Goal: Task Accomplishment & Management: Use online tool/utility

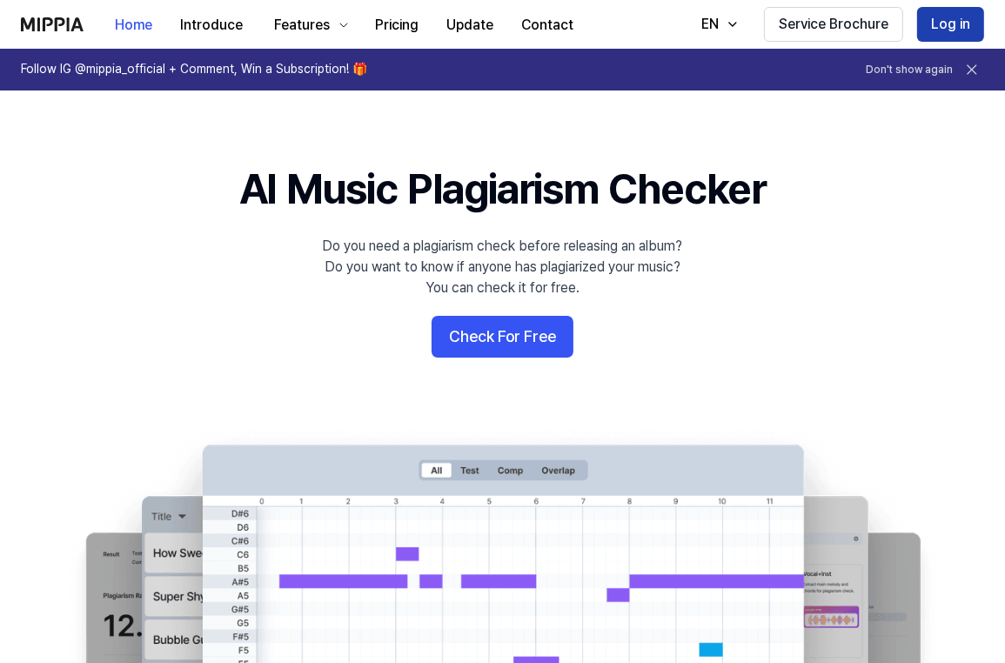
click at [944, 25] on button "Log in" at bounding box center [950, 24] width 67 height 35
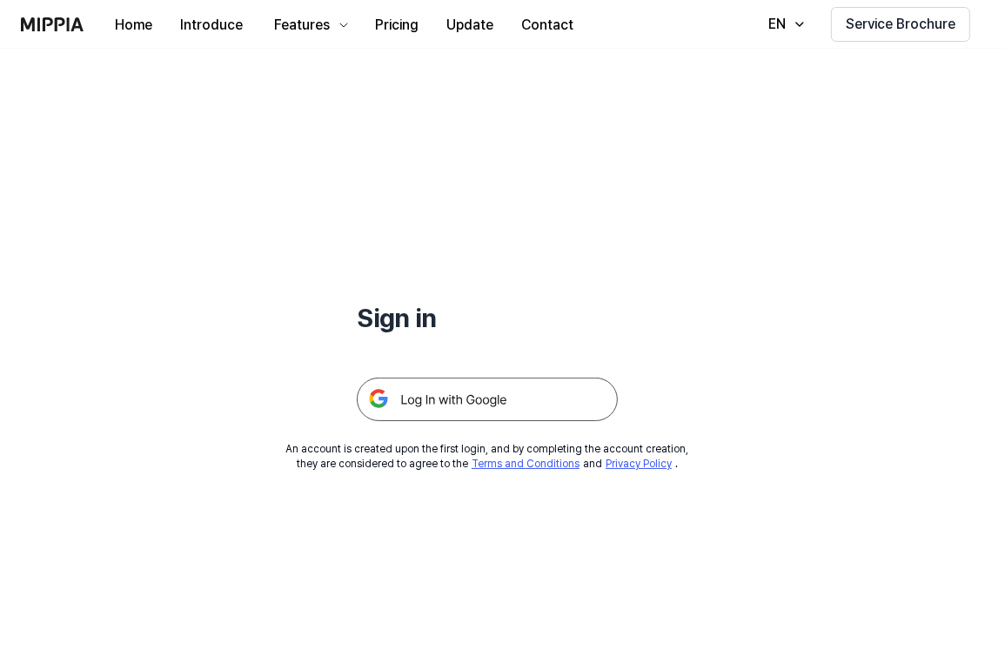
click at [495, 391] on img at bounding box center [487, 400] width 261 height 44
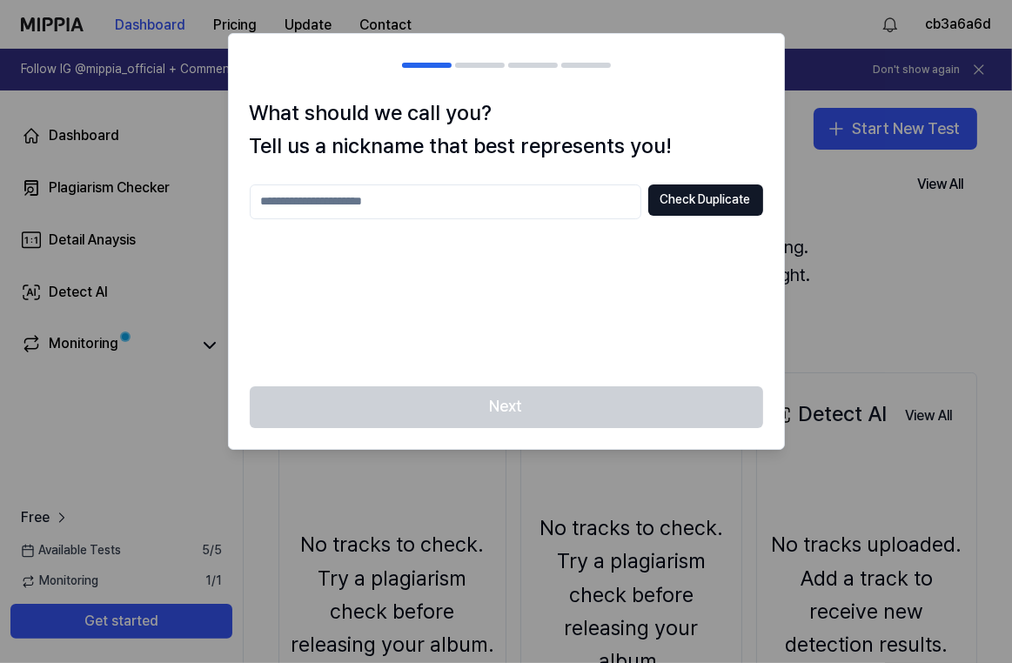
click at [370, 206] on input "text" at bounding box center [446, 202] width 392 height 35
type input "*****"
click at [729, 199] on button "Check Duplicate" at bounding box center [705, 200] width 115 height 31
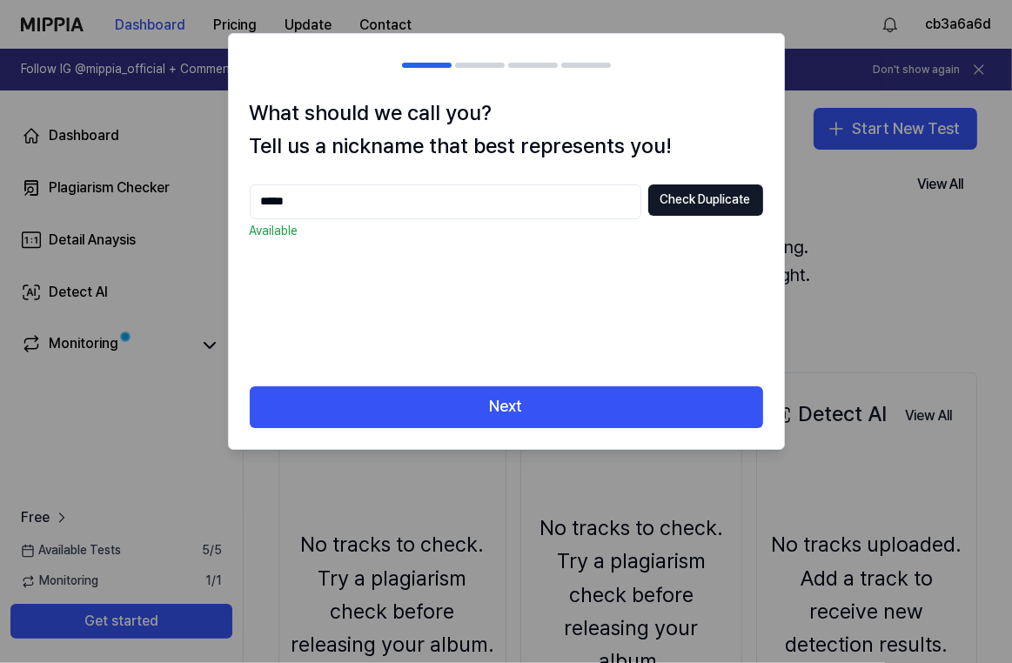
drag, startPoint x: 507, startPoint y: 399, endPoint x: 565, endPoint y: 380, distance: 61.1
click at [508, 399] on button "Next" at bounding box center [507, 407] width 514 height 42
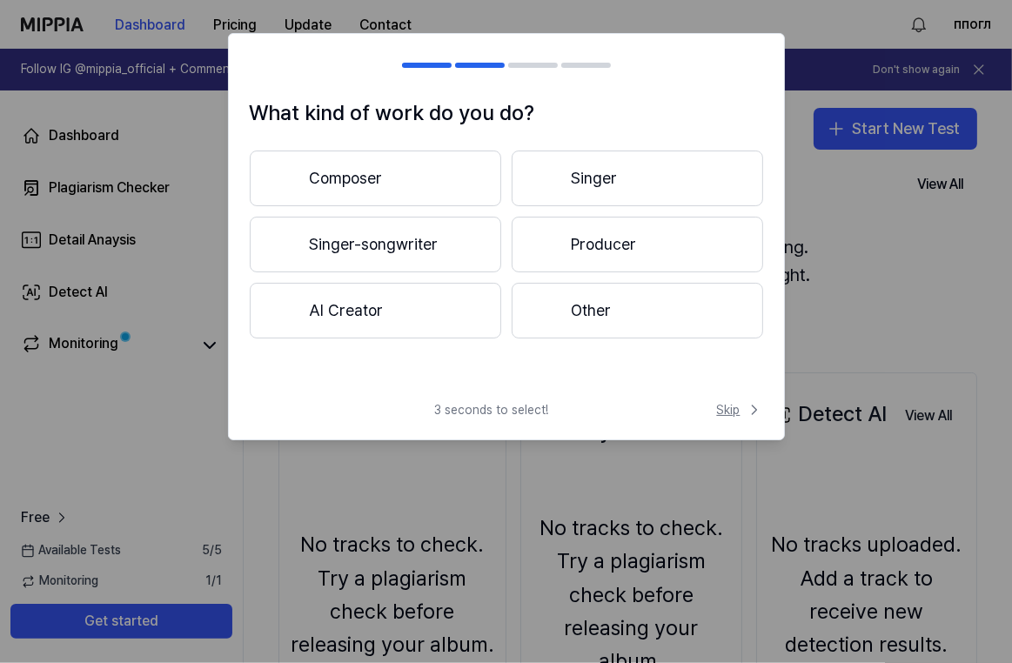
click at [742, 406] on span "Skip" at bounding box center [740, 409] width 46 height 17
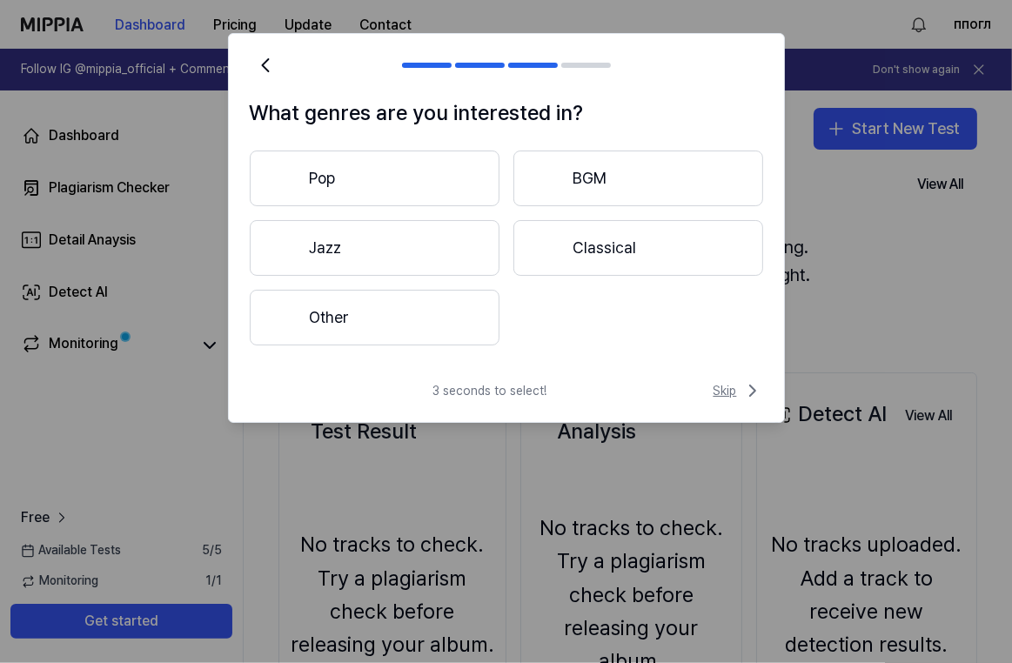
click at [731, 393] on span "Skip" at bounding box center [739, 390] width 50 height 21
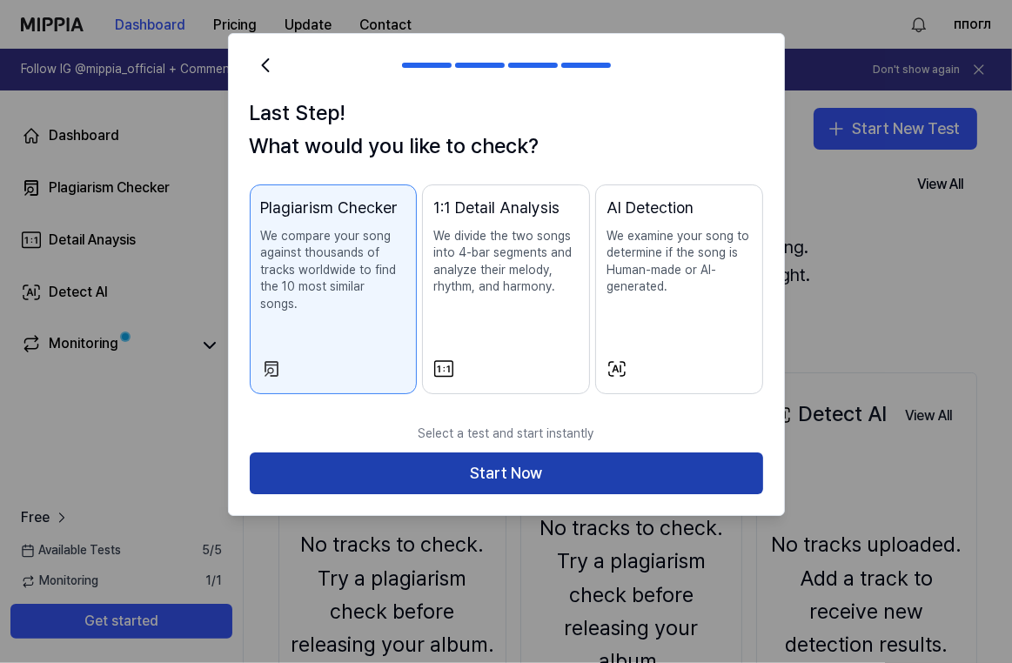
click at [498, 456] on button "Start Now" at bounding box center [507, 474] width 514 height 42
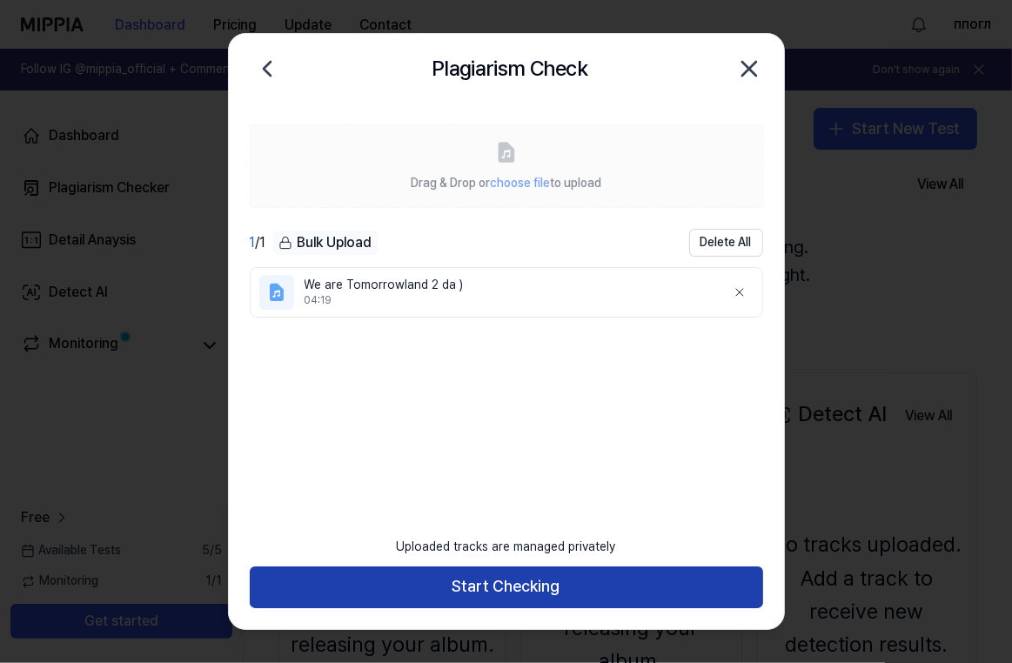
click at [651, 582] on button "Start Checking" at bounding box center [507, 588] width 514 height 42
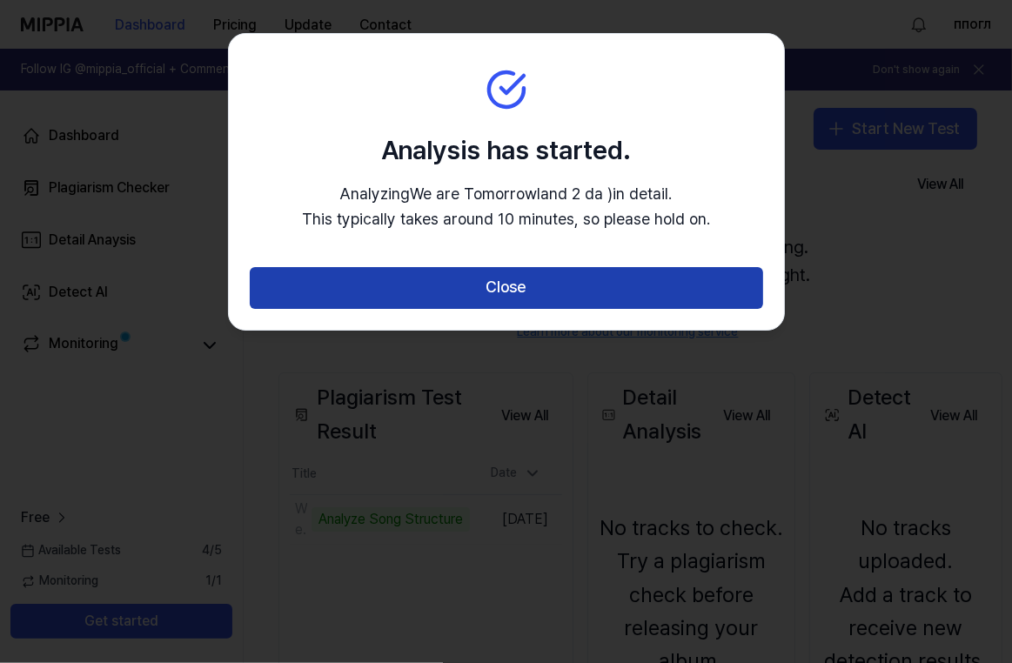
click at [433, 306] on button "Close" at bounding box center [507, 288] width 514 height 42
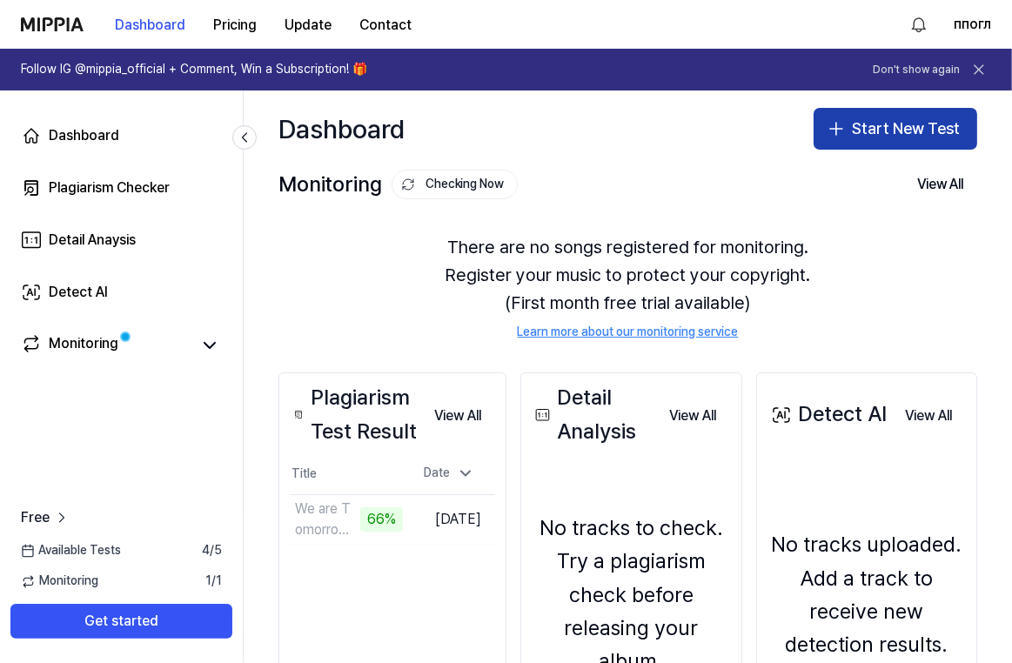
click at [895, 126] on button "Start New Test" at bounding box center [896, 129] width 164 height 42
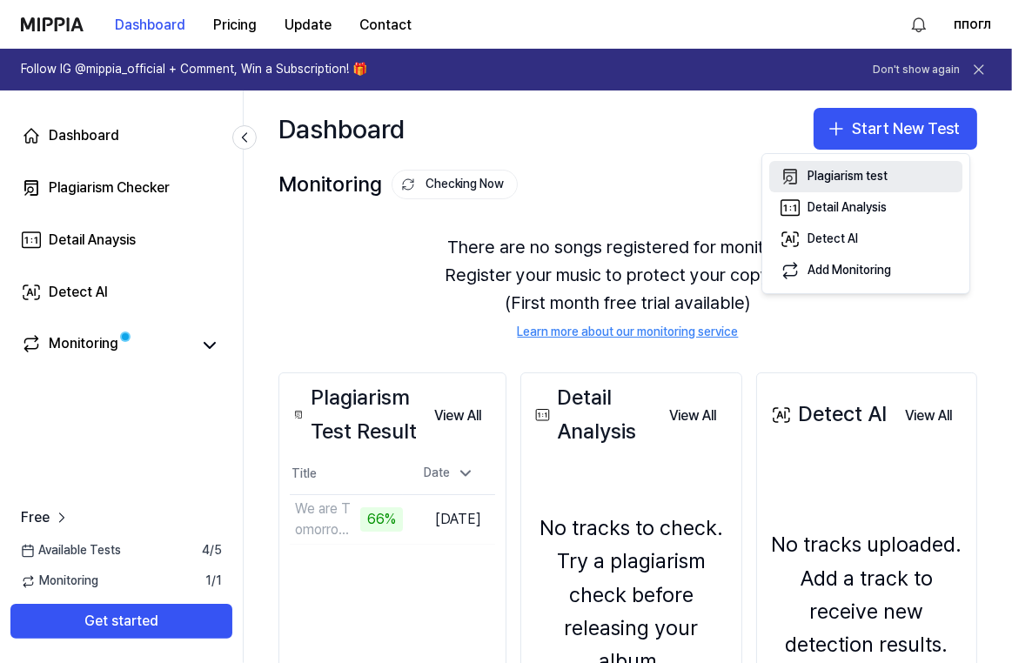
click at [835, 175] on div "Plagiarism test" at bounding box center [848, 176] width 80 height 17
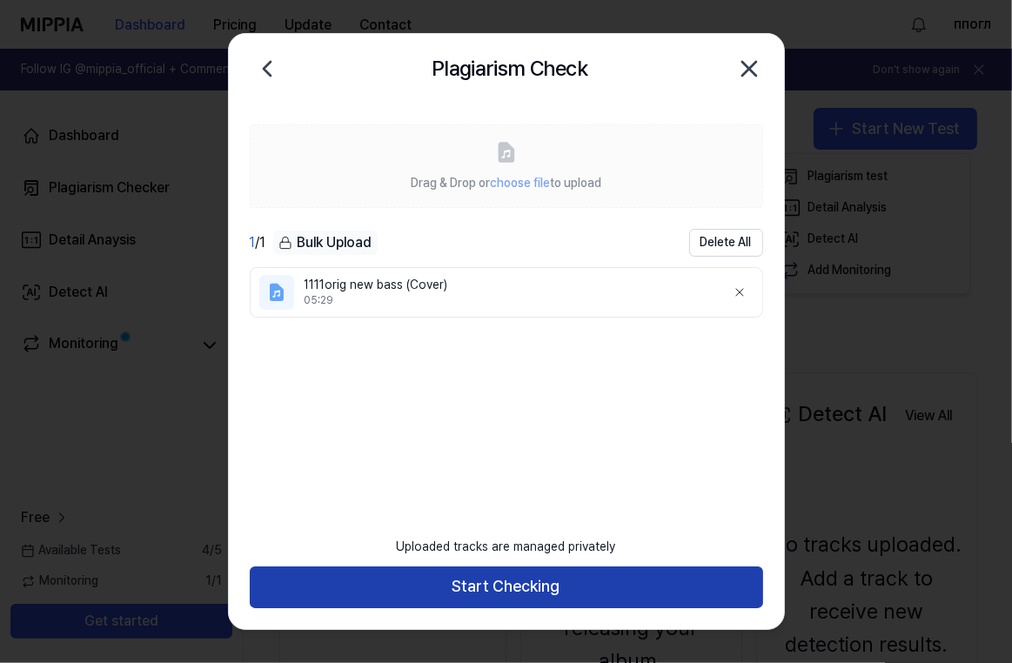
click at [513, 582] on button "Start Checking" at bounding box center [507, 588] width 514 height 42
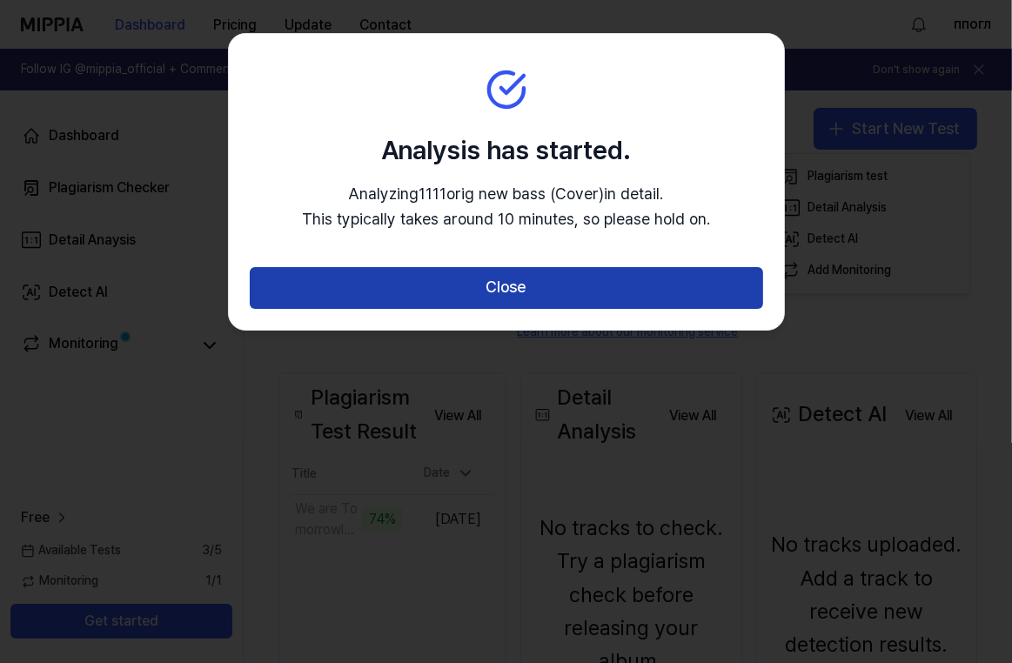
click at [582, 287] on button "Close" at bounding box center [507, 288] width 514 height 42
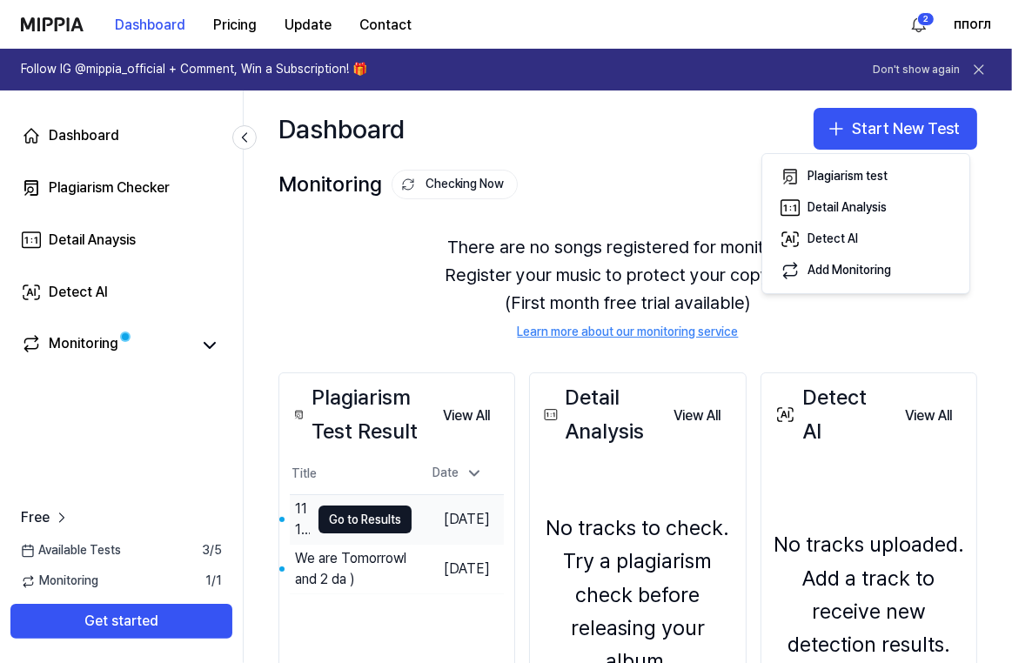
scroll to position [87, 0]
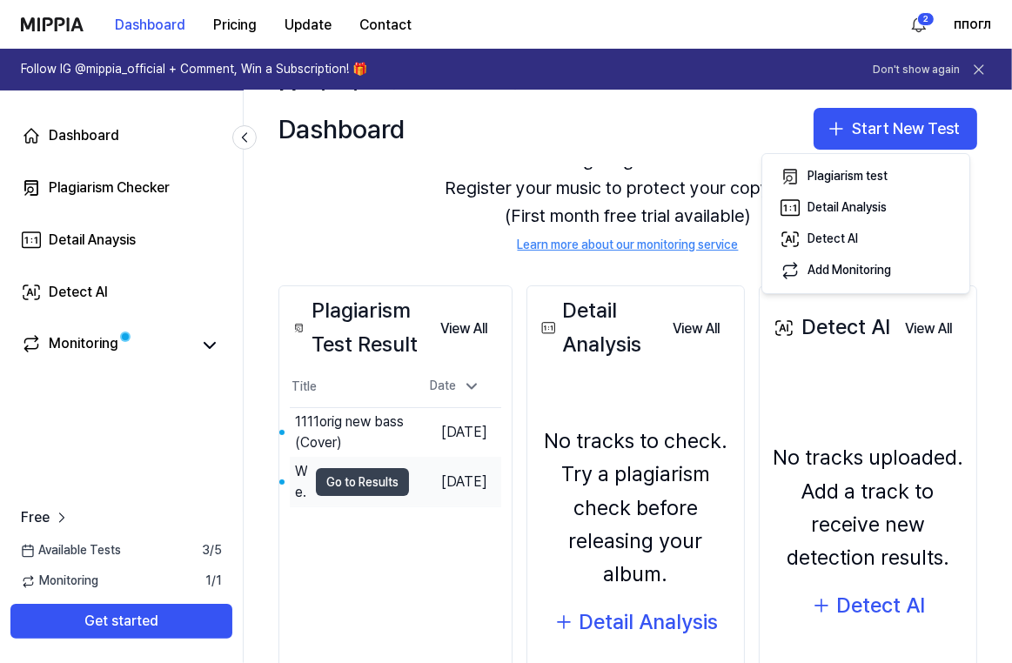
click at [387, 481] on button "Go to Results" at bounding box center [362, 482] width 93 height 28
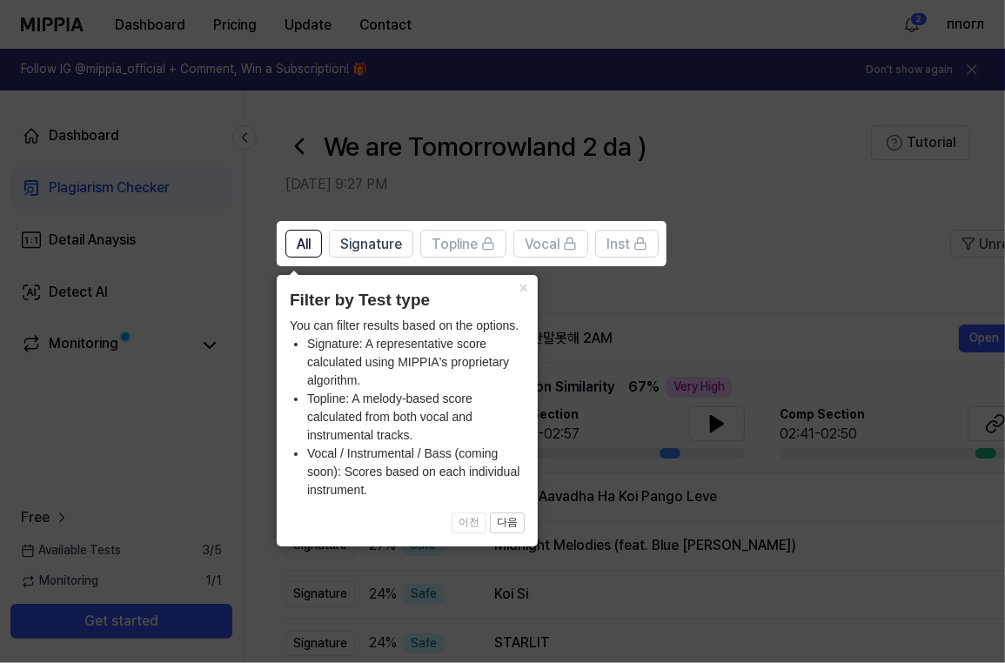
click at [723, 321] on icon at bounding box center [506, 331] width 1012 height 663
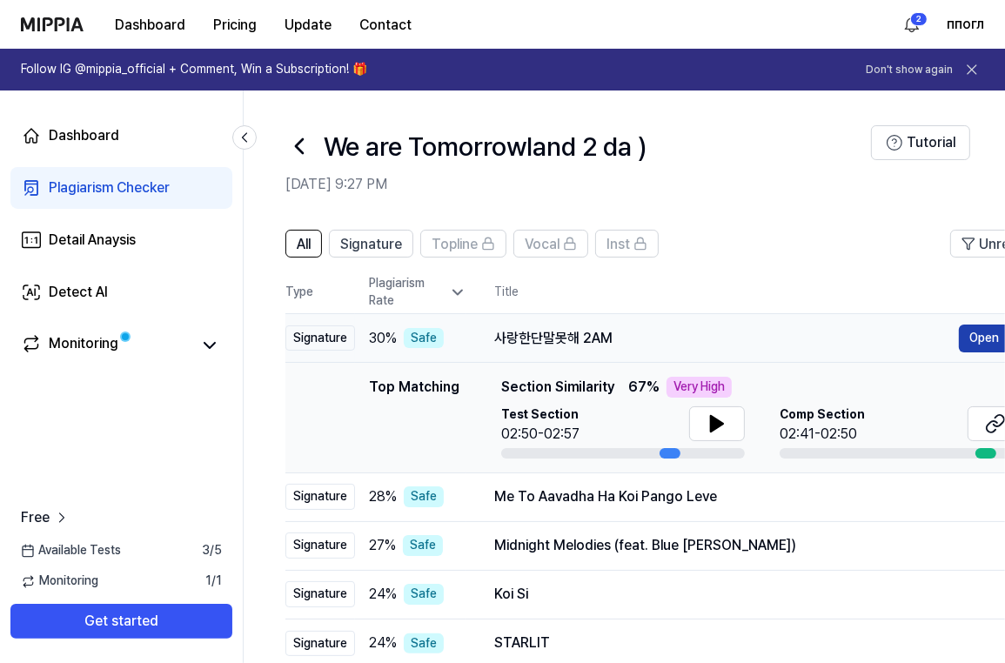
click at [978, 340] on button "Open" at bounding box center [984, 339] width 50 height 28
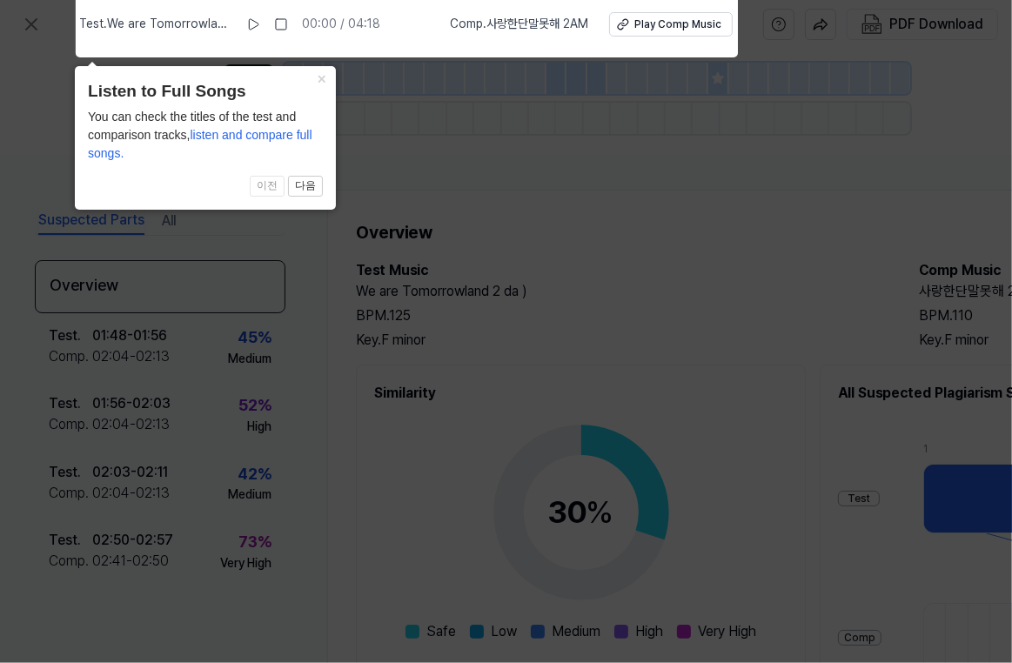
click at [753, 325] on icon at bounding box center [506, 327] width 1012 height 672
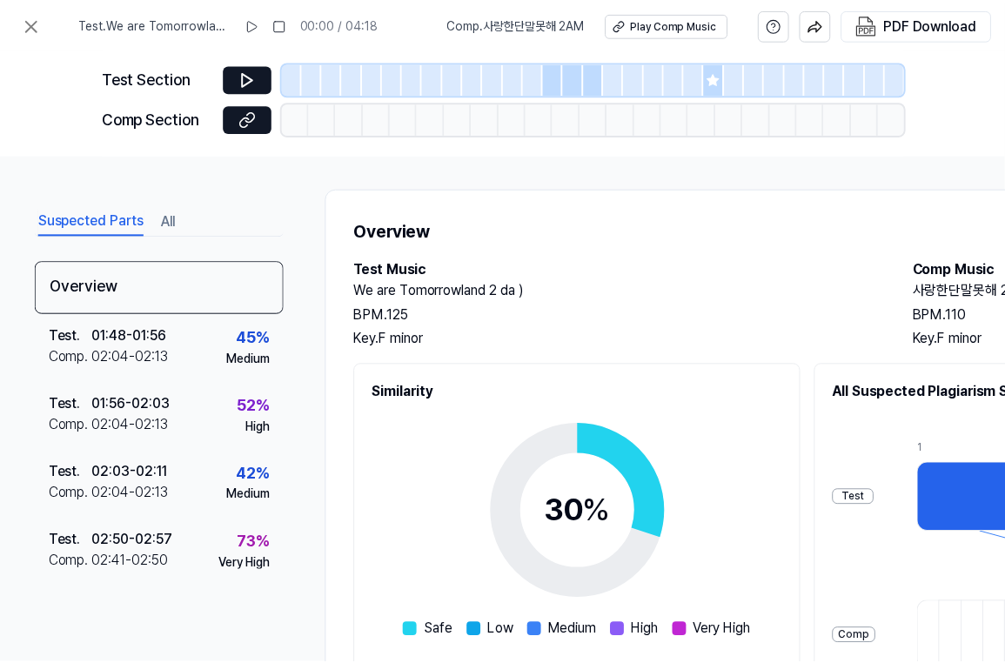
scroll to position [0, 0]
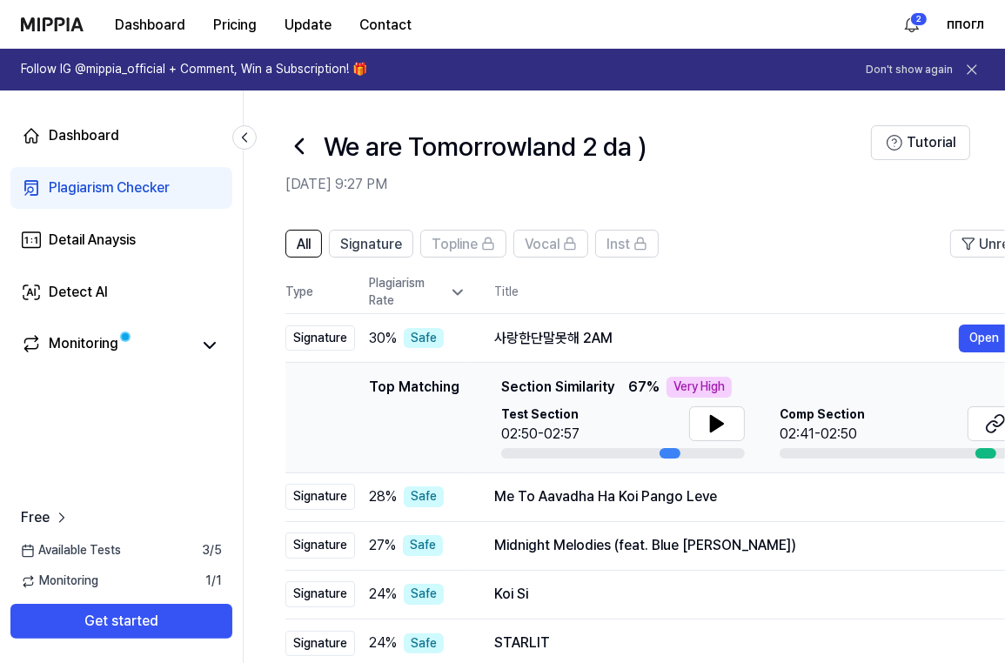
click at [185, 182] on link "Plagiarism Checker" at bounding box center [121, 188] width 222 height 42
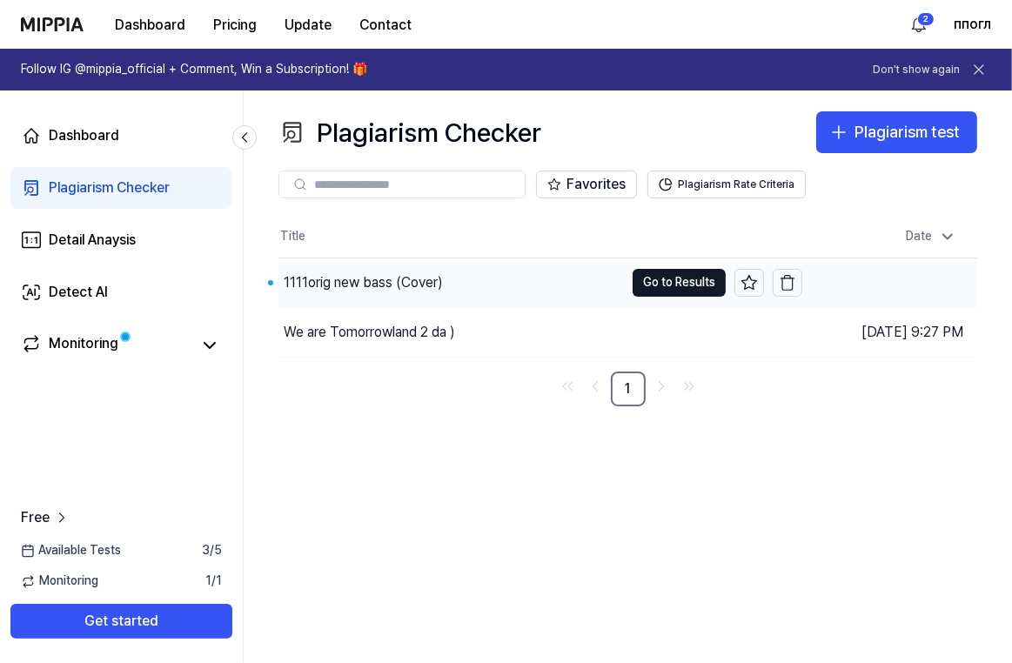
click at [464, 275] on div "1111orig new bass (Cover)" at bounding box center [452, 283] width 346 height 49
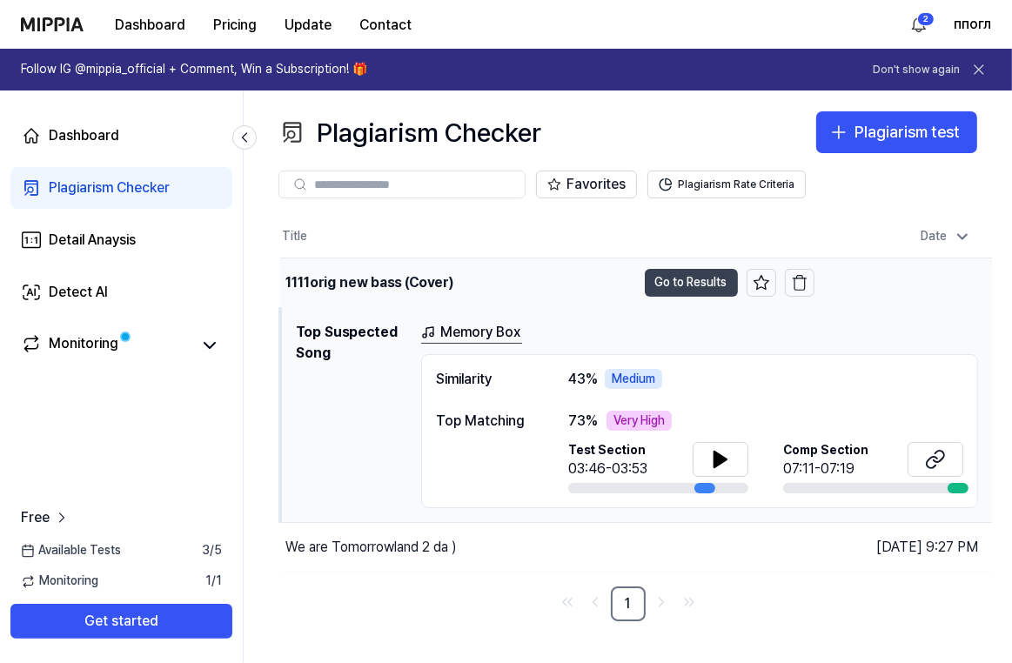
click at [692, 284] on button "Go to Results" at bounding box center [691, 283] width 93 height 28
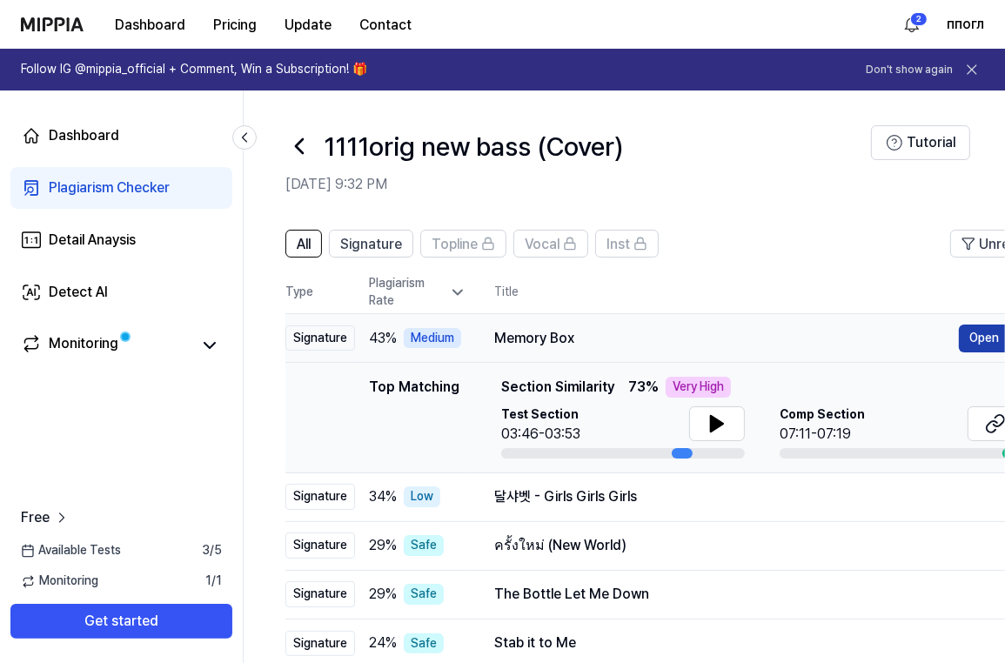
click at [979, 343] on button "Open" at bounding box center [984, 339] width 50 height 28
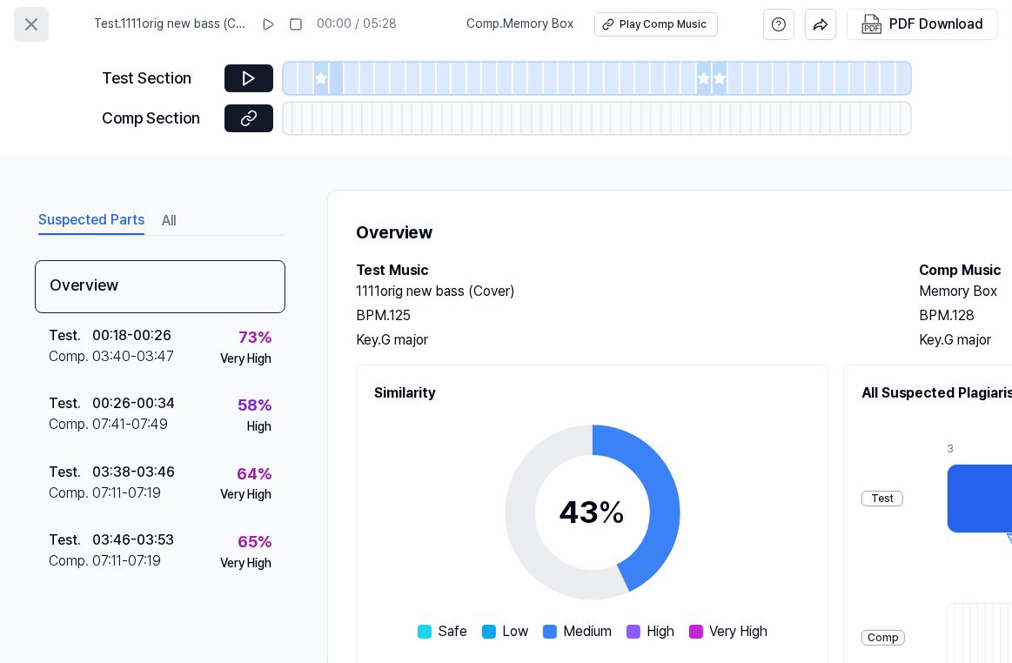
click at [25, 17] on icon at bounding box center [31, 24] width 21 height 21
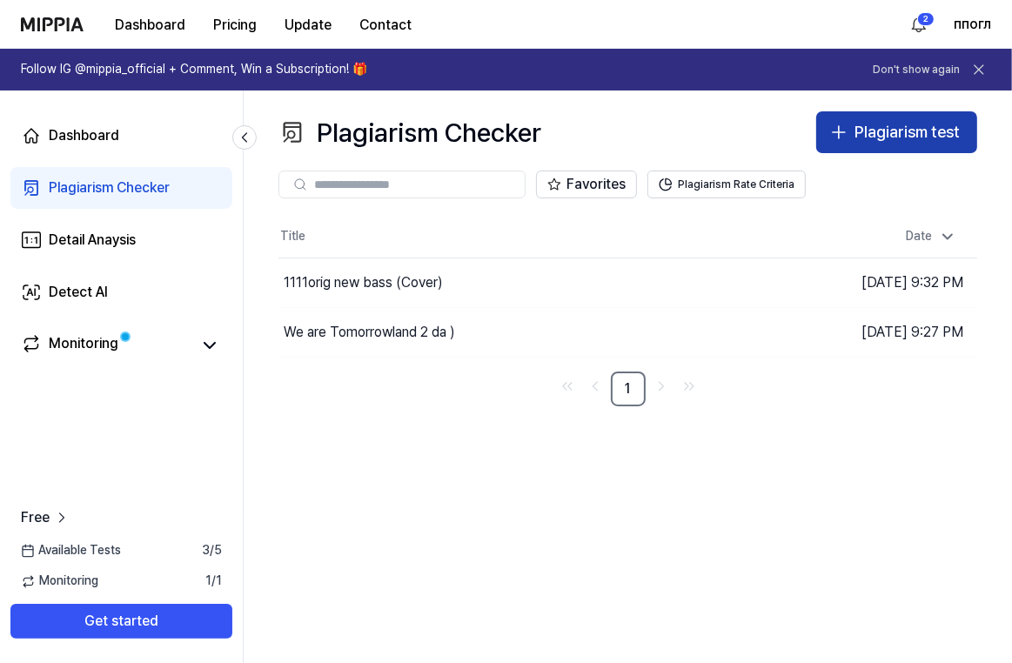
click at [909, 134] on div "Plagiarism test" at bounding box center [907, 132] width 105 height 25
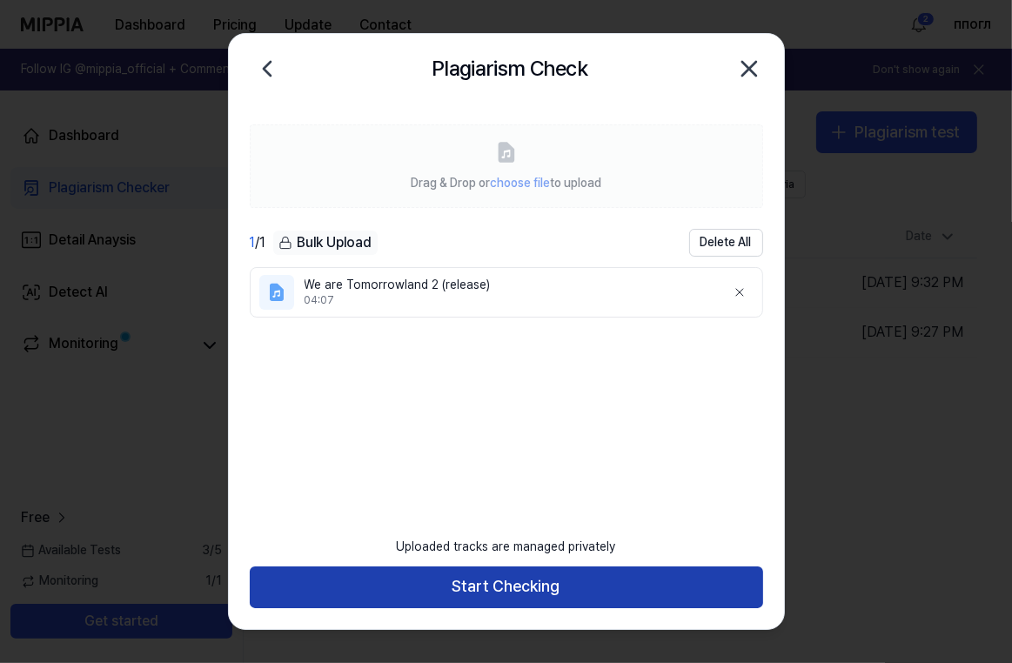
click at [674, 583] on button "Start Checking" at bounding box center [507, 588] width 514 height 42
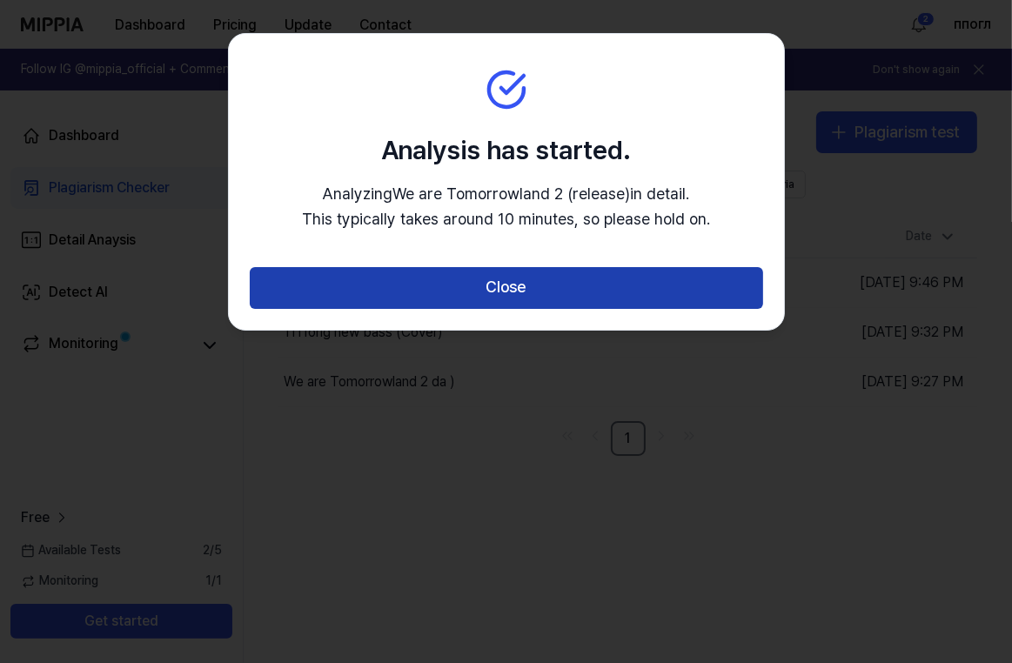
click at [622, 290] on button "Close" at bounding box center [507, 288] width 514 height 42
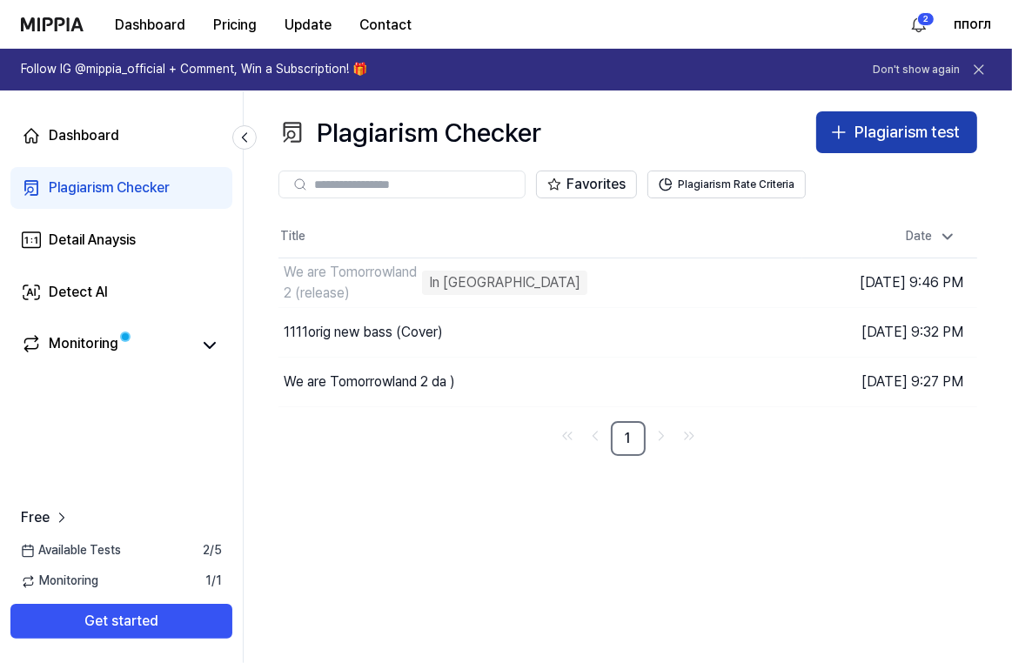
click at [853, 120] on button "Plagiarism test" at bounding box center [896, 132] width 161 height 42
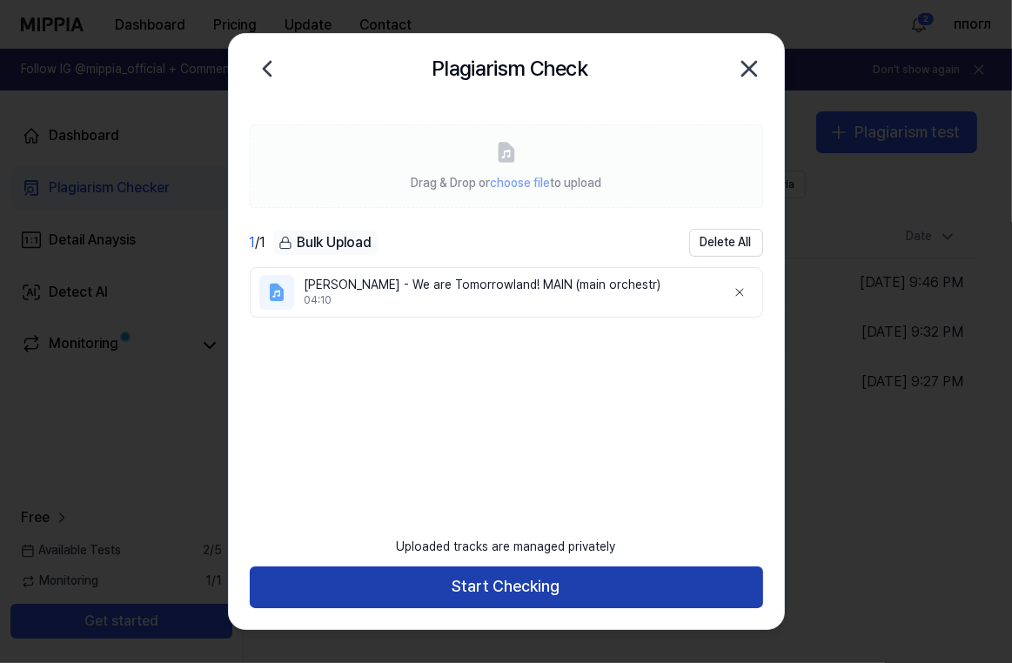
click at [512, 597] on button "Start Checking" at bounding box center [507, 588] width 514 height 42
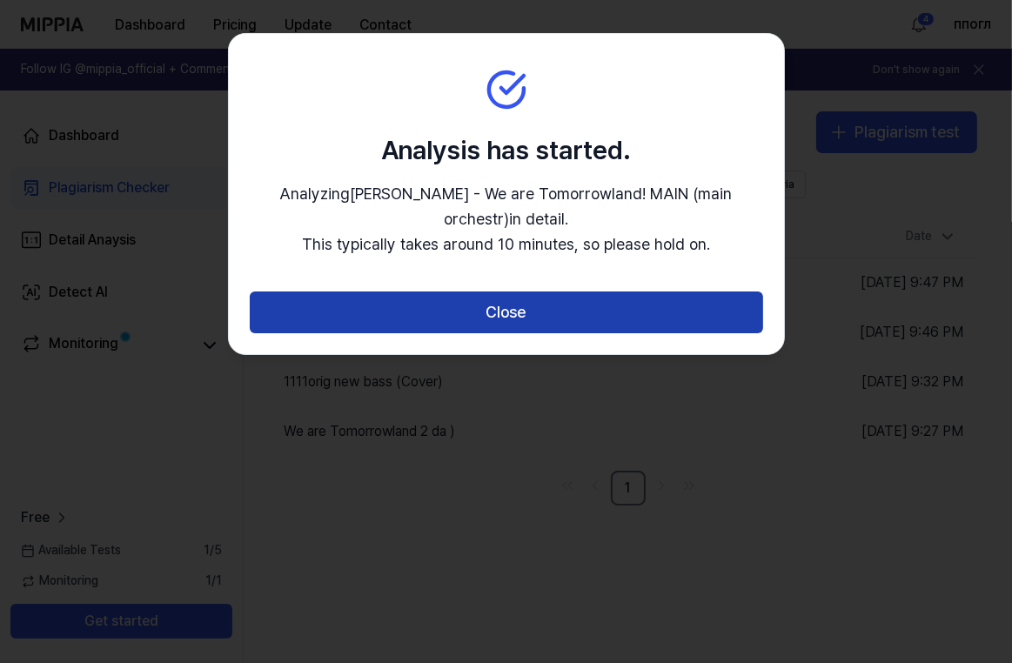
click at [630, 300] on button "Close" at bounding box center [507, 313] width 514 height 42
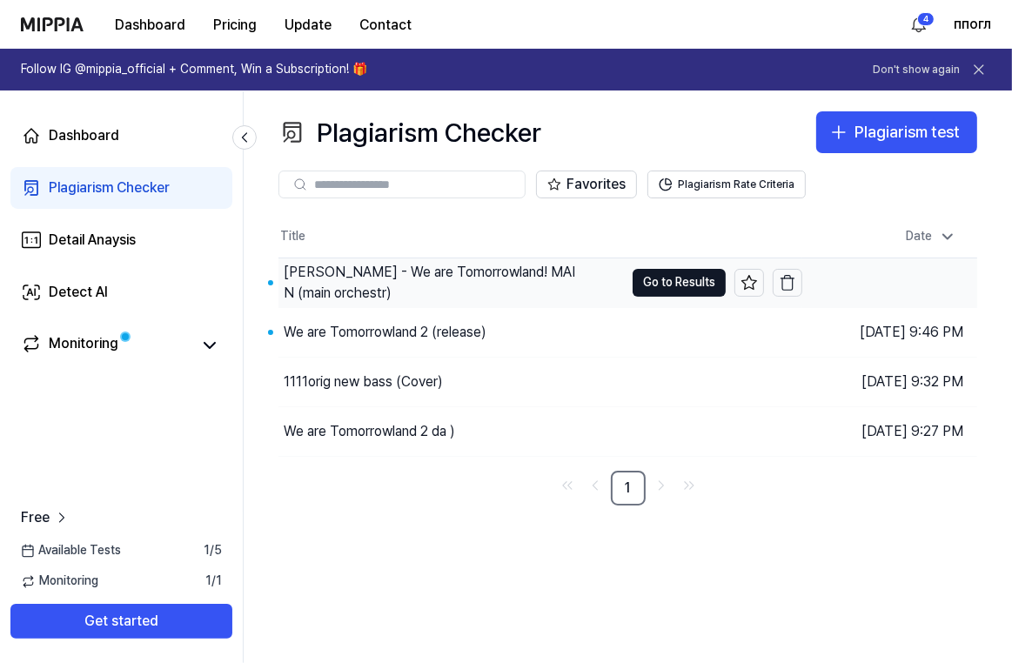
click at [454, 268] on div "MAXIM BLACK - We are Tomorrowland! MAIN (main orchestr)" at bounding box center [434, 283] width 301 height 42
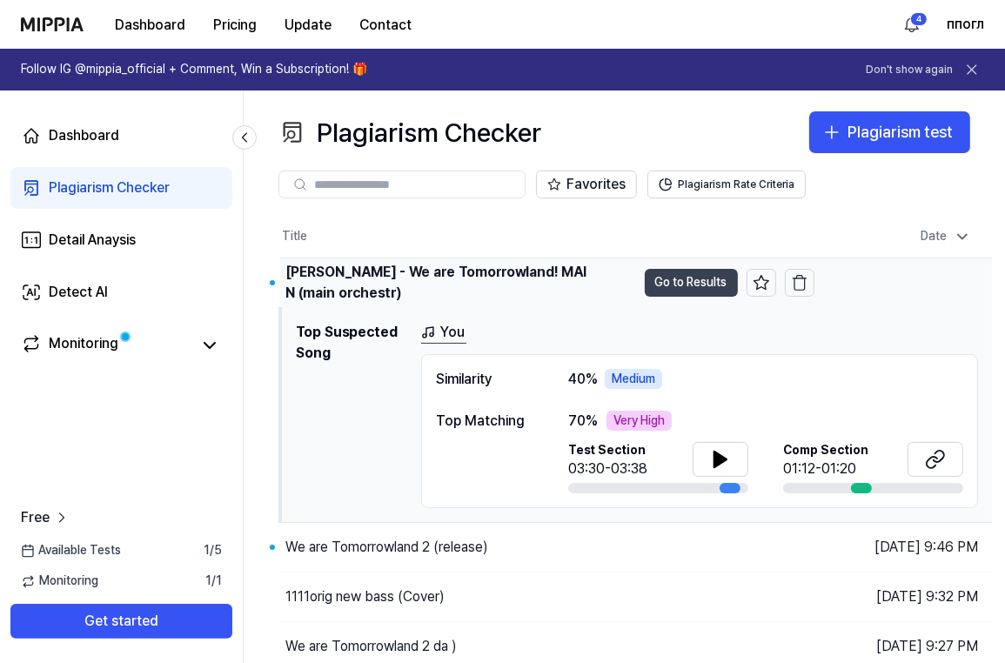
click at [702, 279] on button "Go to Results" at bounding box center [691, 283] width 93 height 28
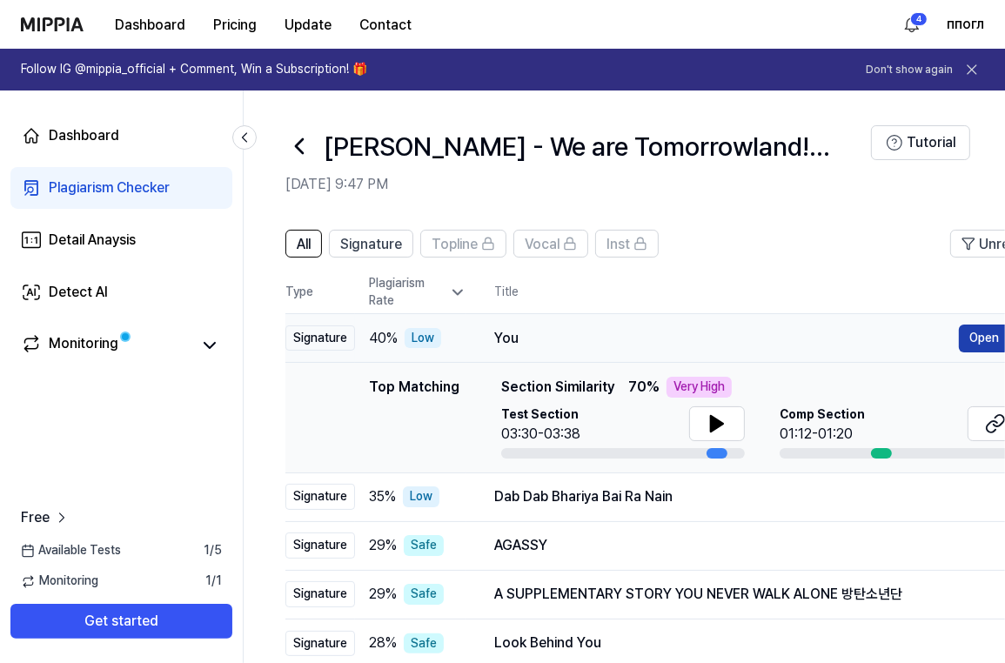
click at [975, 333] on button "Open" at bounding box center [984, 339] width 50 height 28
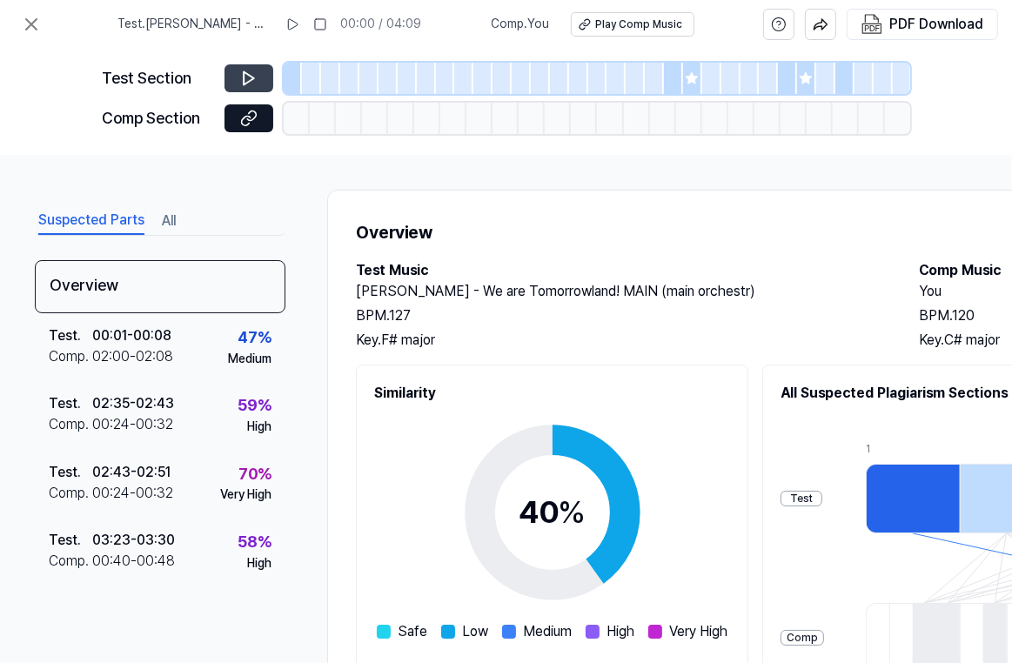
click at [239, 71] on button at bounding box center [249, 78] width 49 height 28
click at [286, 82] on div at bounding box center [293, 78] width 19 height 31
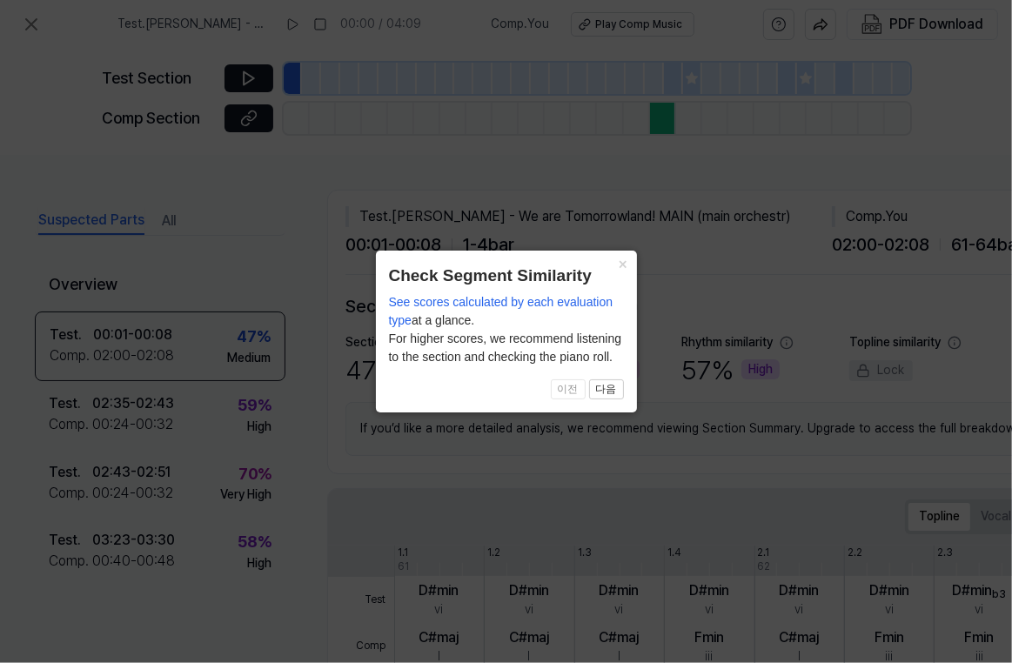
click at [256, 82] on icon at bounding box center [506, 331] width 1012 height 663
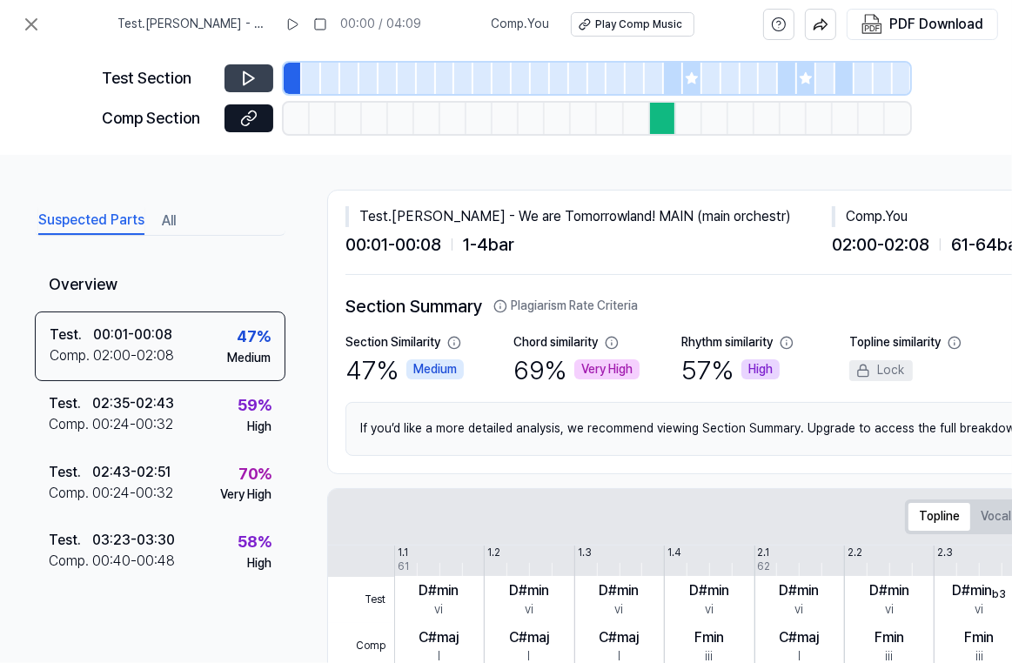
click at [248, 80] on icon at bounding box center [248, 78] width 17 height 17
click at [669, 87] on div at bounding box center [673, 78] width 19 height 31
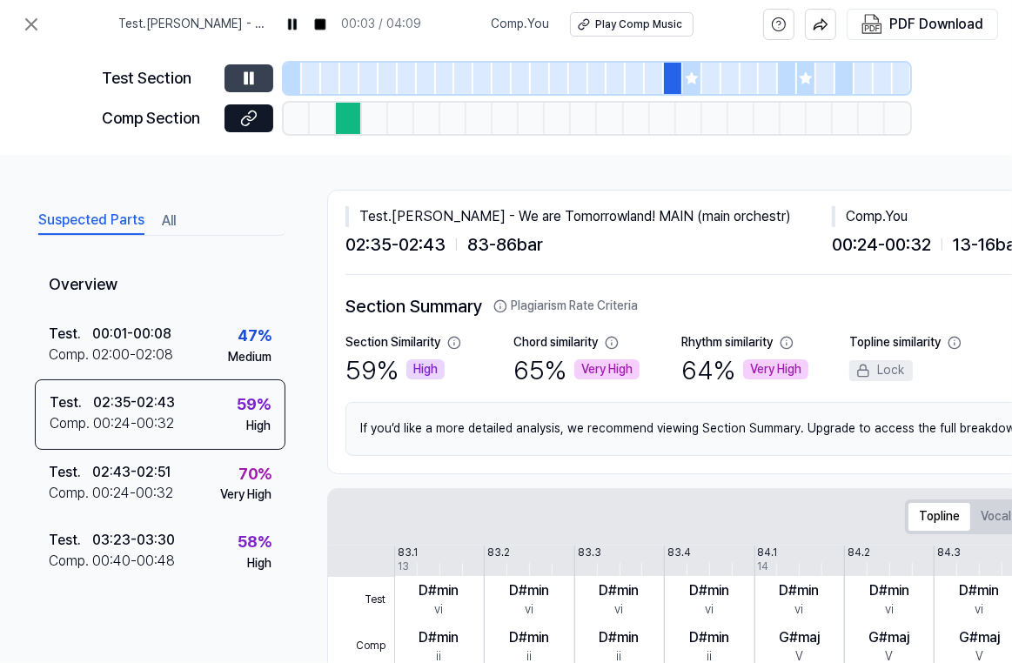
click at [248, 91] on button at bounding box center [249, 78] width 49 height 28
click at [252, 84] on icon at bounding box center [248, 78] width 17 height 17
click at [258, 79] on button at bounding box center [249, 78] width 49 height 28
click at [32, 17] on icon at bounding box center [31, 24] width 21 height 21
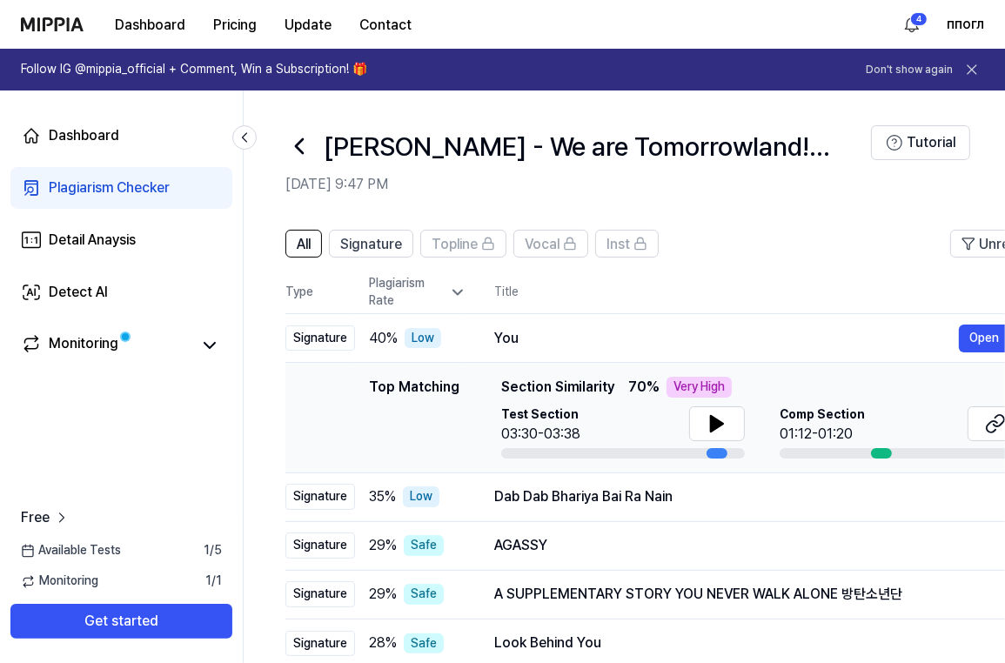
click at [297, 143] on icon at bounding box center [300, 146] width 28 height 28
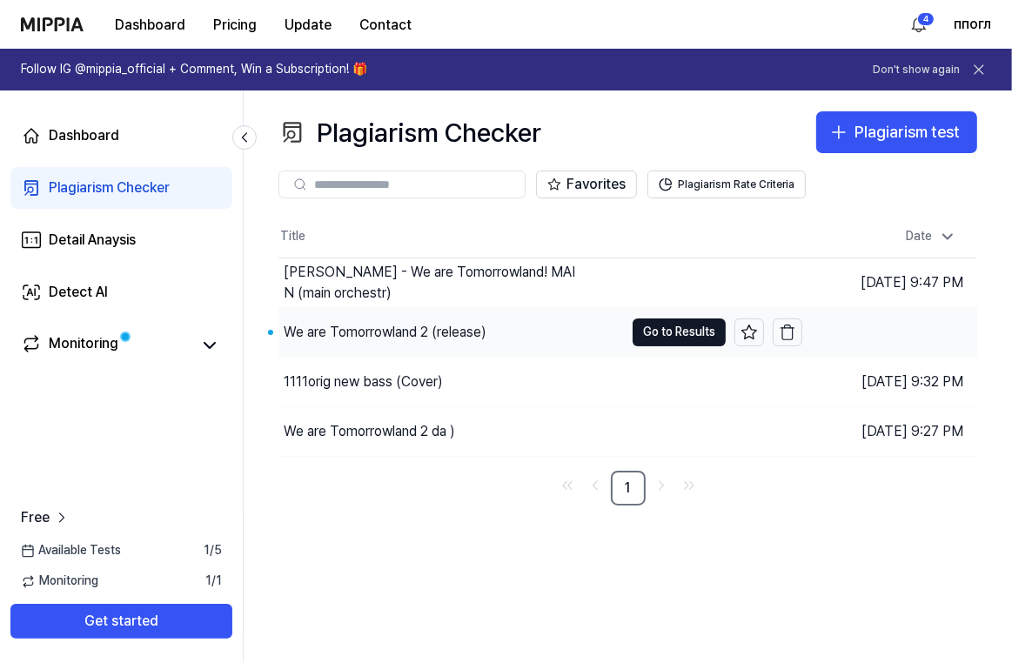
click at [506, 326] on div "We are Tomorrowland 2 (release)" at bounding box center [452, 332] width 346 height 49
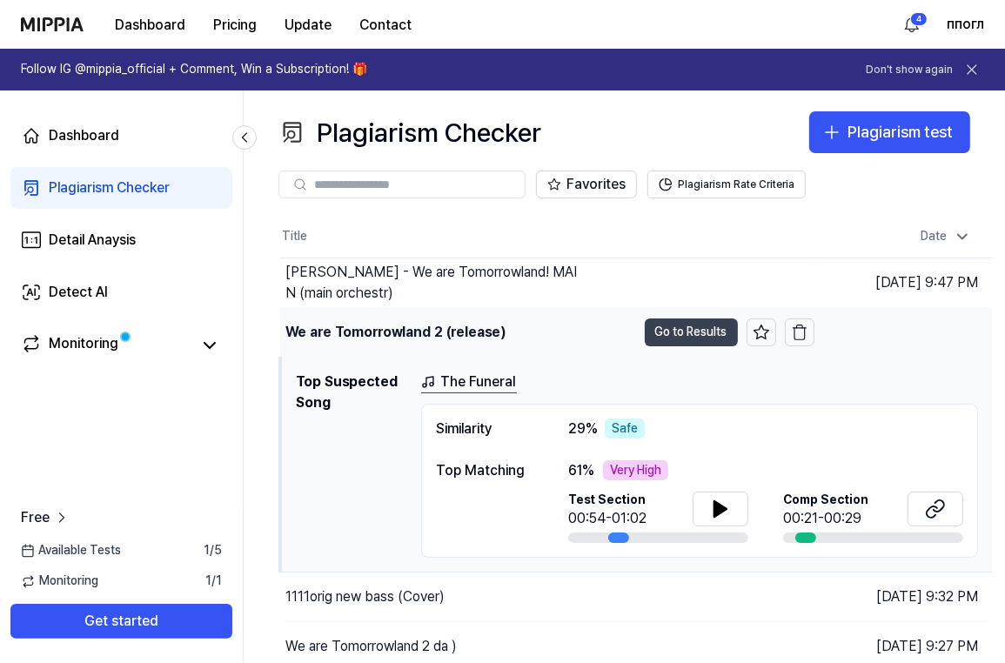
click at [697, 333] on button "Go to Results" at bounding box center [691, 333] width 93 height 28
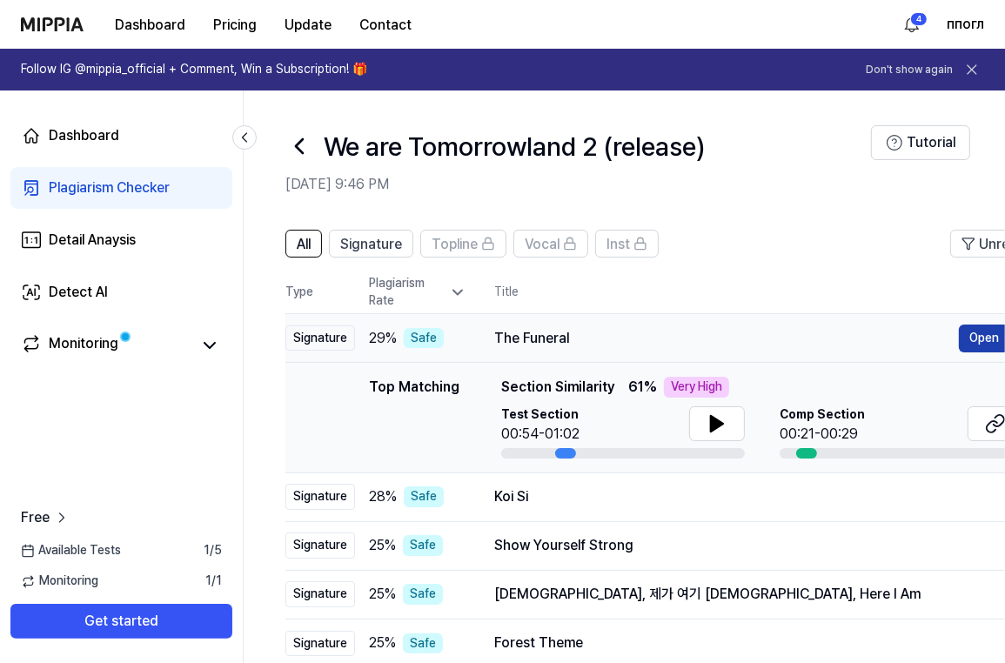
click at [981, 345] on button "Open" at bounding box center [984, 339] width 50 height 28
